Goal: Task Accomplishment & Management: Manage account settings

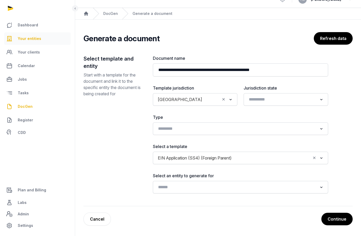
click at [32, 43] on link "Your entities" at bounding box center [37, 38] width 67 height 13
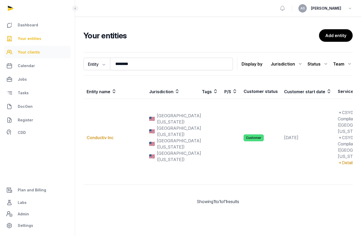
click at [32, 52] on span "Your clients" at bounding box center [29, 52] width 22 height 6
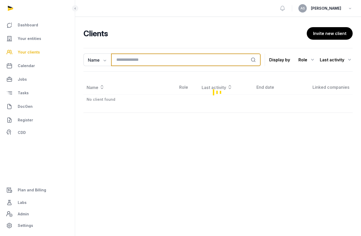
click at [139, 58] on input "search" at bounding box center [186, 59] width 150 height 13
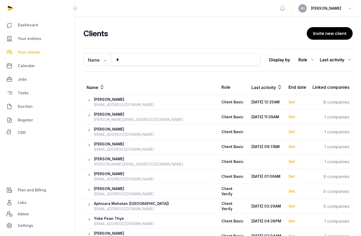
click at [146, 67] on div "Name Name Email Entity * Search Display by Role All roles Client Basic Client S…" at bounding box center [218, 59] width 269 height 23
click at [148, 63] on input "*" at bounding box center [186, 59] width 150 height 13
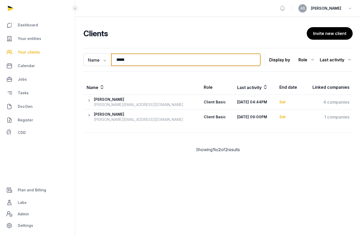
type input "*****"
click at [89, 114] on icon at bounding box center [90, 117] width 7 height 10
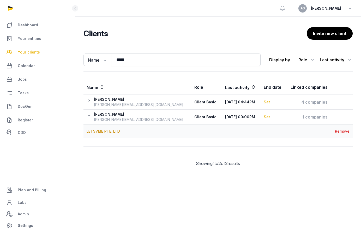
click at [138, 120] on th "Keithlyn Tan [EMAIL_ADDRESS][DOMAIN_NAME]" at bounding box center [138, 117] width 108 height 15
click at [313, 117] on div "1 companies" at bounding box center [308, 117] width 39 height 6
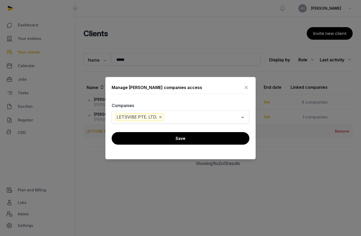
click at [175, 114] on input "Search for option" at bounding box center [202, 117] width 74 height 8
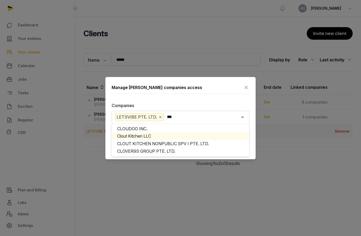
click at [162, 135] on li "Clout Kitchen LLC" at bounding box center [180, 136] width 137 height 8
type input "***"
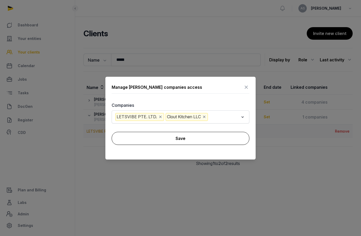
click at [174, 137] on button "Save" at bounding box center [181, 138] width 138 height 13
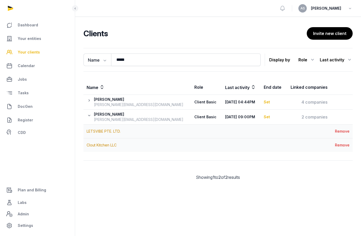
click at [90, 117] on icon at bounding box center [90, 117] width 7 height 10
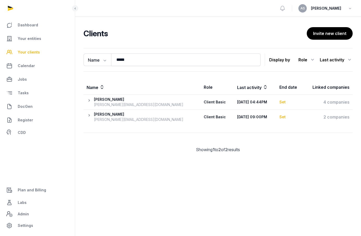
click at [32, 53] on span "Your clients" at bounding box center [29, 52] width 22 height 6
